Goal: Task Accomplishment & Management: Complete application form

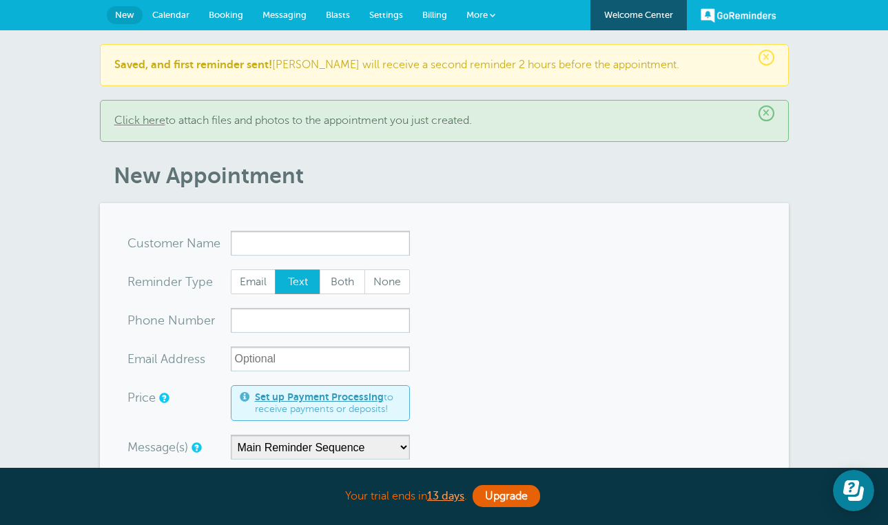
click at [183, 23] on link "Calendar" at bounding box center [171, 15] width 56 height 30
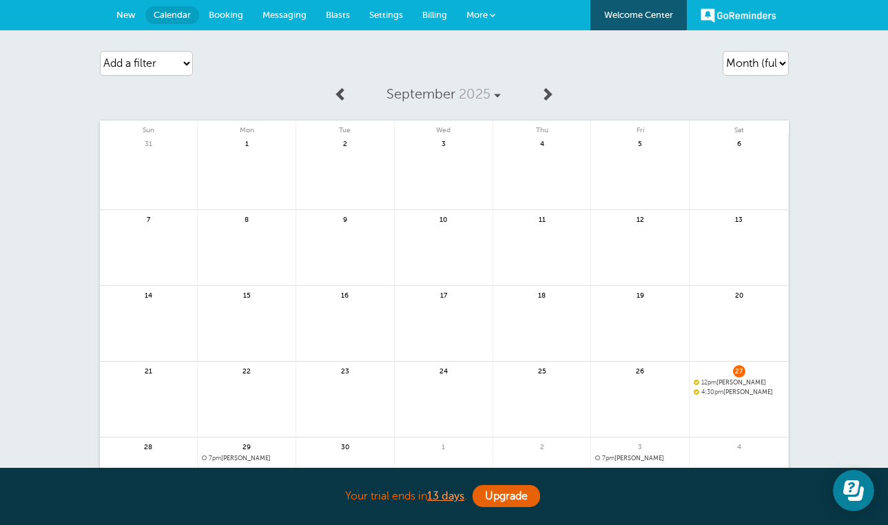
click at [130, 17] on span "New" at bounding box center [125, 15] width 19 height 10
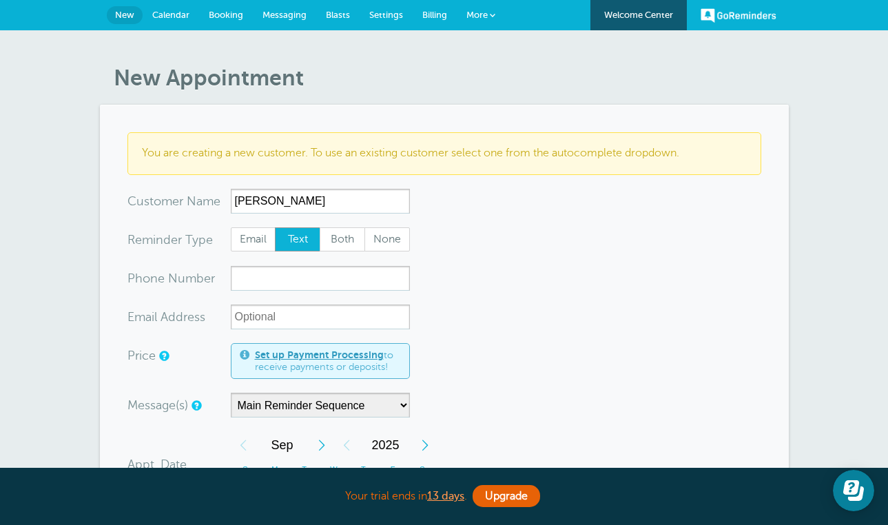
type input "[PERSON_NAME]"
click at [316, 274] on input "xxx-no-autofill" at bounding box center [320, 278] width 179 height 25
type input "9207636975"
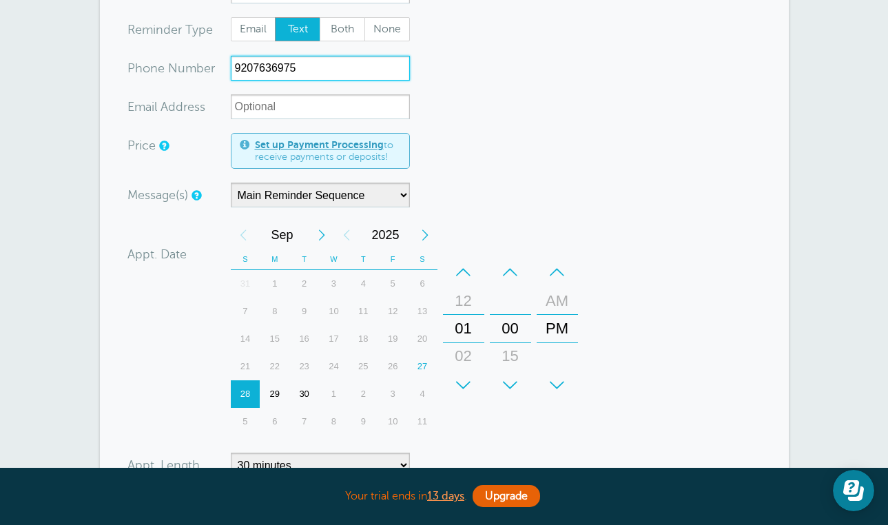
scroll to position [213, 0]
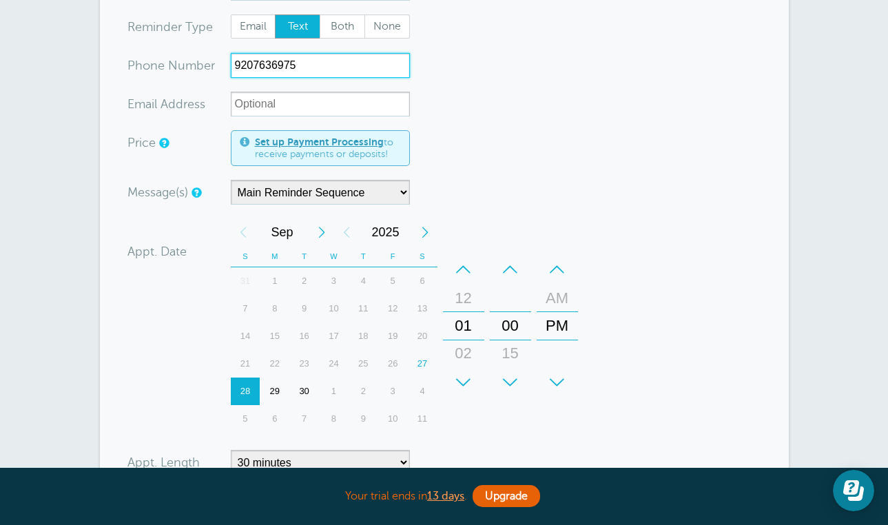
click at [274, 386] on div "29" at bounding box center [275, 392] width 30 height 28
